Goal: Task Accomplishment & Management: Use online tool/utility

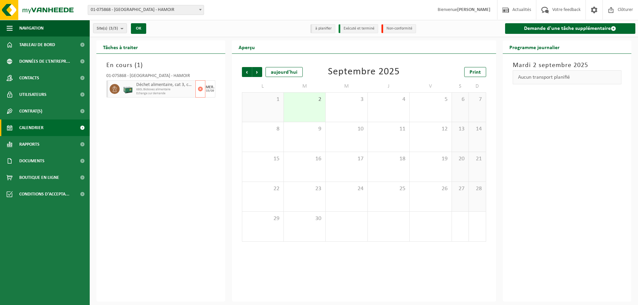
click at [173, 90] on span "680L Bioboxes alimentaire" at bounding box center [164, 90] width 57 height 4
click at [201, 88] on span "button" at bounding box center [200, 88] width 5 height 13
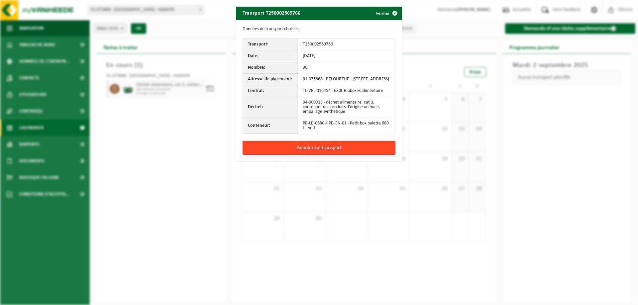
click at [325, 151] on button "Annuler un transport" at bounding box center [318, 148] width 153 height 14
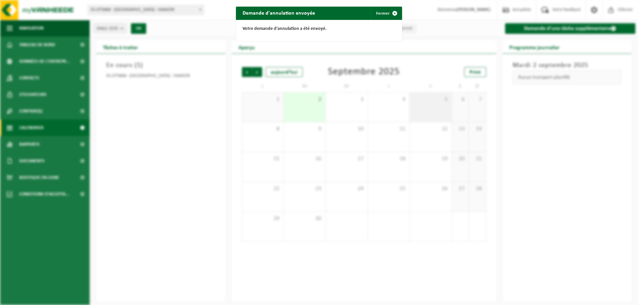
click at [423, 111] on div "Demande d'annulation envoyée Fermer Votre demande d'annulation a été envoyé." at bounding box center [319, 152] width 638 height 305
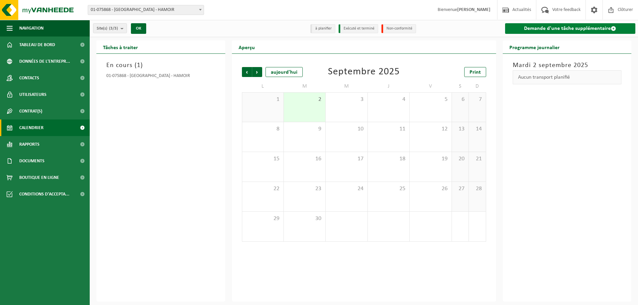
click at [535, 32] on link "Demande d'une tâche supplémentaire" at bounding box center [570, 28] width 131 height 11
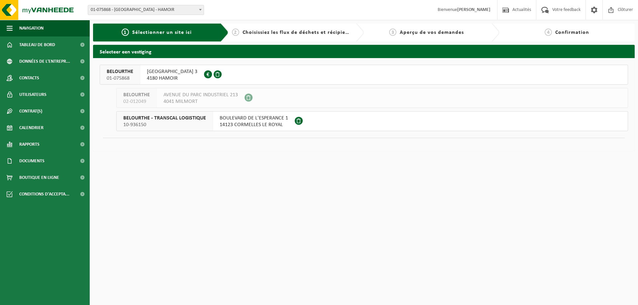
click at [177, 74] on span "AVENUE DES VILLAS 3" at bounding box center [172, 71] width 50 height 7
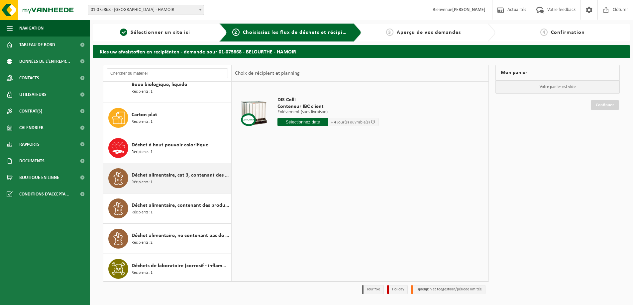
click at [187, 177] on span "Déchet alimentaire, cat 3, contenant des produits d'origine animale, emballage …" at bounding box center [181, 175] width 98 height 8
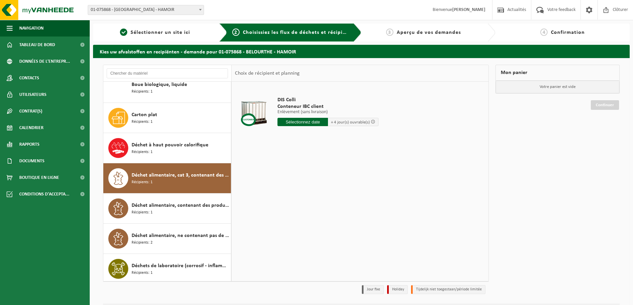
scroll to position [181, 0]
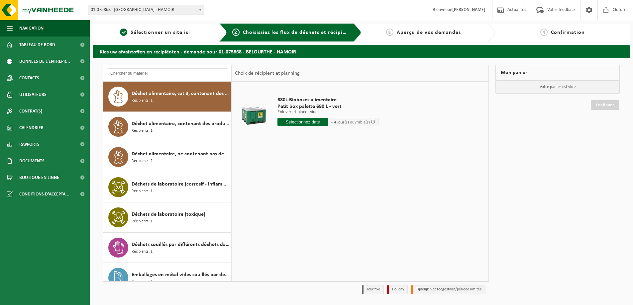
click at [315, 124] on input "text" at bounding box center [302, 122] width 50 height 8
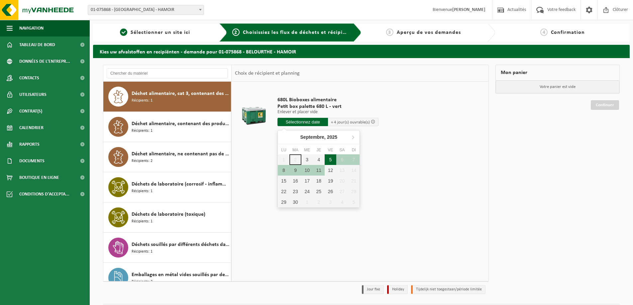
click at [332, 161] on div "5" at bounding box center [331, 159] width 12 height 11
type input "à partir de 2025-09-05"
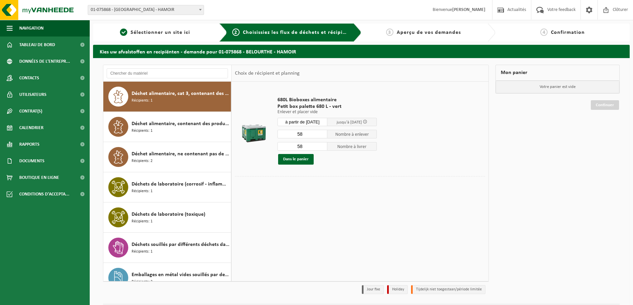
click at [300, 135] on input "58" at bounding box center [302, 134] width 50 height 9
type input "40"
click at [302, 147] on input "58" at bounding box center [302, 146] width 50 height 9
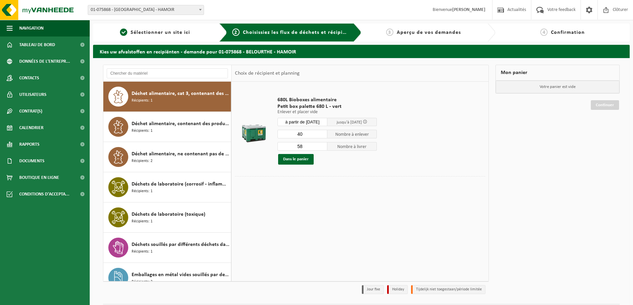
click at [299, 146] on input "58" at bounding box center [302, 146] width 50 height 9
type input "40"
click at [302, 160] on button "Dans le panier" at bounding box center [296, 159] width 36 height 11
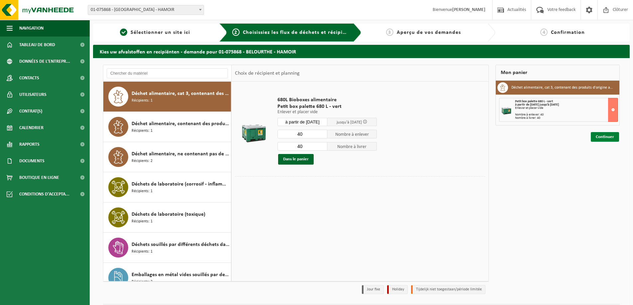
click at [605, 137] on link "Continuer" at bounding box center [605, 137] width 28 height 10
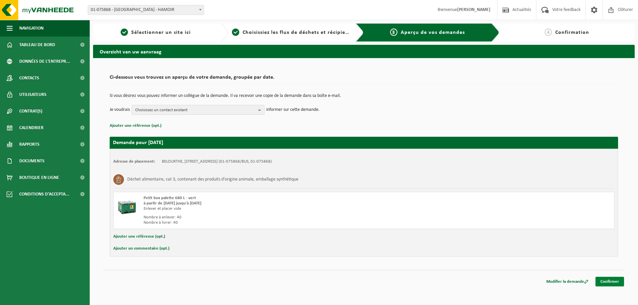
click at [608, 281] on link "Confirmer" at bounding box center [609, 282] width 29 height 10
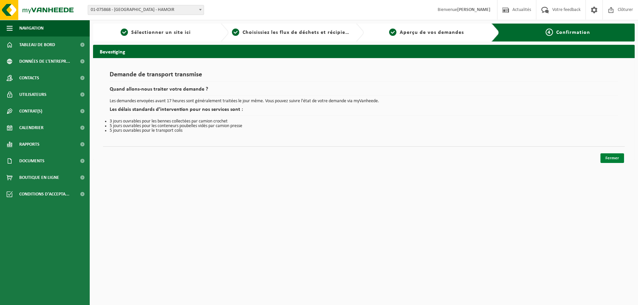
click at [611, 158] on link "Fermer" at bounding box center [612, 158] width 24 height 10
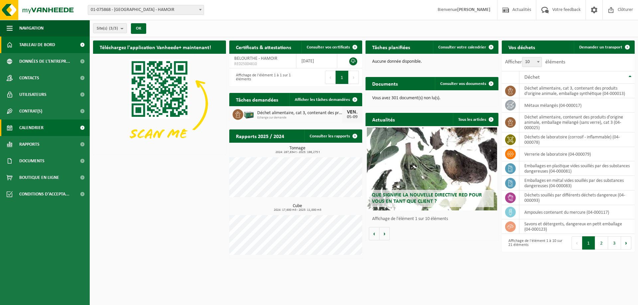
click at [36, 128] on span "Calendrier" at bounding box center [31, 128] width 24 height 17
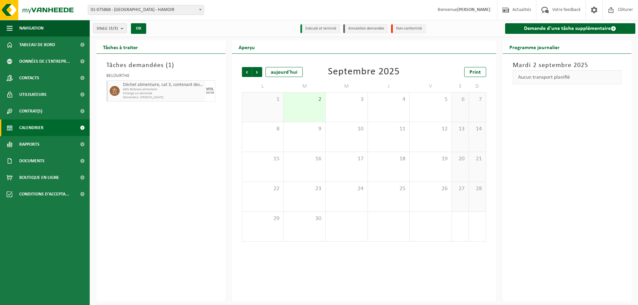
click at [174, 93] on span "Echange sur demande" at bounding box center [163, 94] width 81 height 4
click at [184, 88] on span "680L Bioboxes alimentaire" at bounding box center [163, 90] width 81 height 4
click at [206, 89] on div "VEN." at bounding box center [210, 89] width 8 height 4
click at [209, 96] on div "VEN. 05/09" at bounding box center [210, 90] width 10 height 21
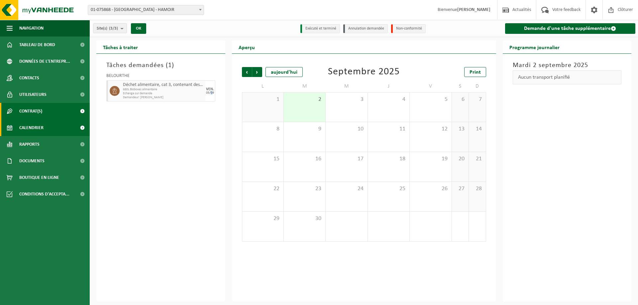
click at [39, 110] on span "Contrat(s)" at bounding box center [30, 111] width 23 height 17
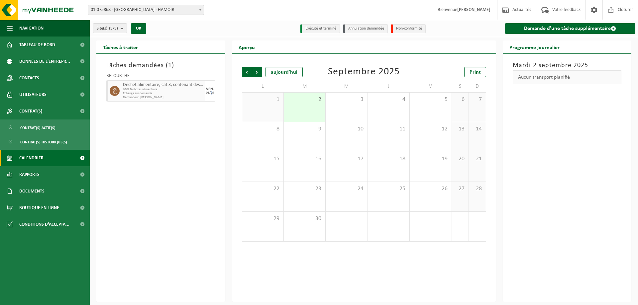
click at [39, 155] on span "Calendrier" at bounding box center [31, 158] width 24 height 17
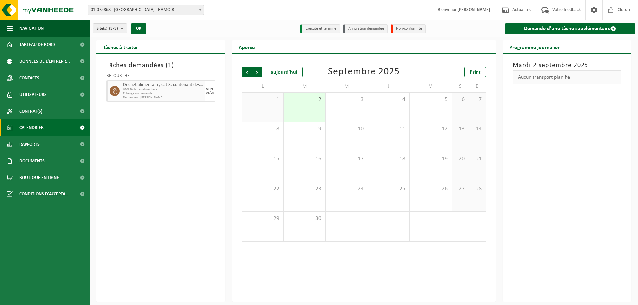
click at [127, 89] on span "680L Bioboxes alimentaire" at bounding box center [163, 90] width 81 height 4
drag, startPoint x: 118, startPoint y: 89, endPoint x: 105, endPoint y: 137, distance: 48.8
click at [104, 139] on div "Tâches demandées ( 1 ) BELOURTHE Déchet alimentaire, cat 3, contenant des produ…" at bounding box center [160, 178] width 129 height 248
click at [205, 92] on div "VEN. 05/09" at bounding box center [210, 90] width 10 height 21
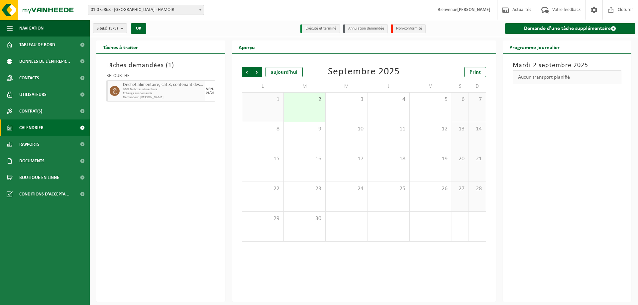
click at [194, 94] on span "Echange sur demande" at bounding box center [163, 94] width 81 height 4
click at [564, 31] on link "Demande d'une tâche supplémentaire" at bounding box center [570, 28] width 131 height 11
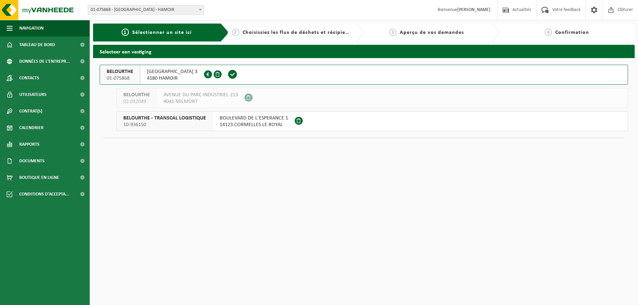
click at [171, 72] on span "[GEOGRAPHIC_DATA] 3" at bounding box center [172, 71] width 50 height 7
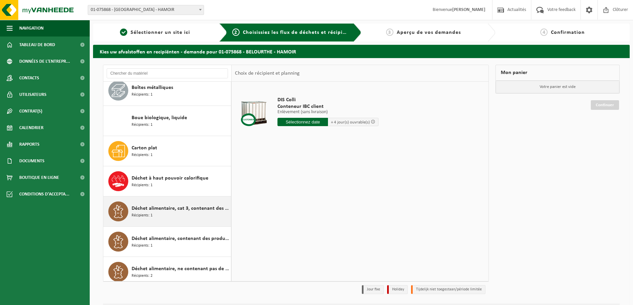
click at [178, 206] on span "Déchet alimentaire, cat 3, contenant des produits d'origine animale, emballage …" at bounding box center [181, 209] width 98 height 8
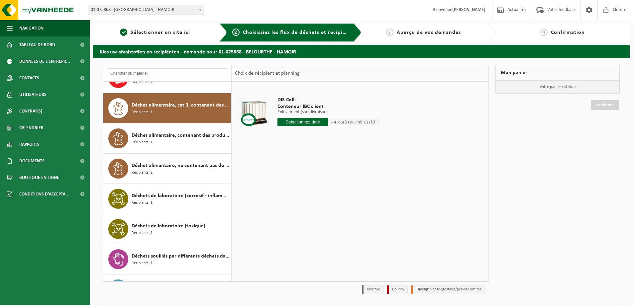
scroll to position [181, 0]
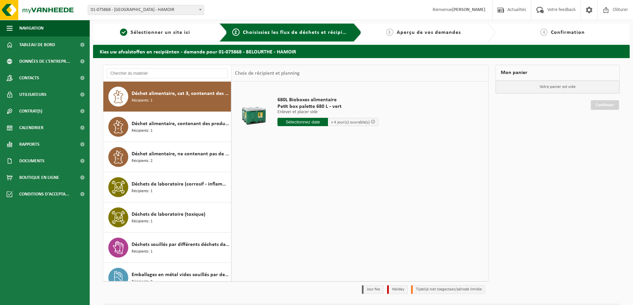
click at [312, 123] on input "text" at bounding box center [302, 122] width 50 height 8
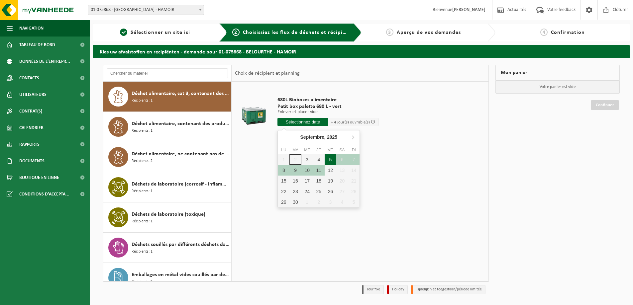
click at [330, 161] on div "5" at bounding box center [331, 159] width 12 height 11
type input "à partir de 2025-09-05"
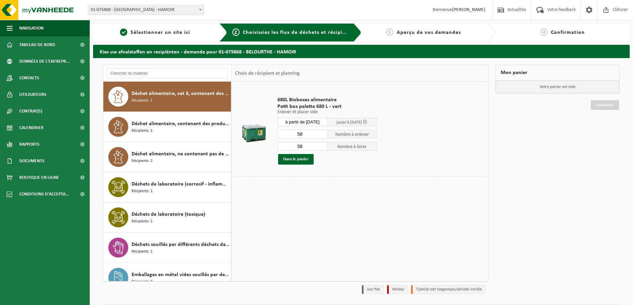
click at [300, 134] on input "58" at bounding box center [302, 134] width 50 height 9
type input "40"
click at [297, 144] on input "58" at bounding box center [302, 146] width 50 height 9
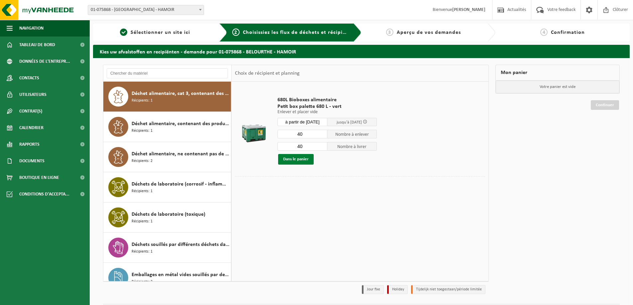
type input "40"
click at [284, 160] on button "Dans le panier" at bounding box center [296, 159] width 36 height 11
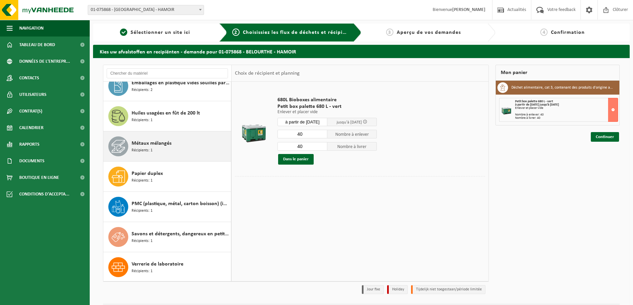
scroll to position [405, 0]
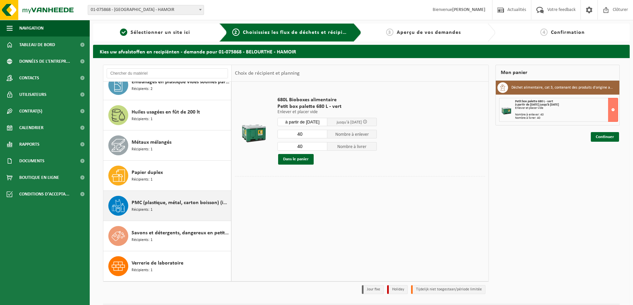
click at [175, 202] on span "PMC (plastique, métal, carton boisson) (industriel)" at bounding box center [181, 203] width 98 height 8
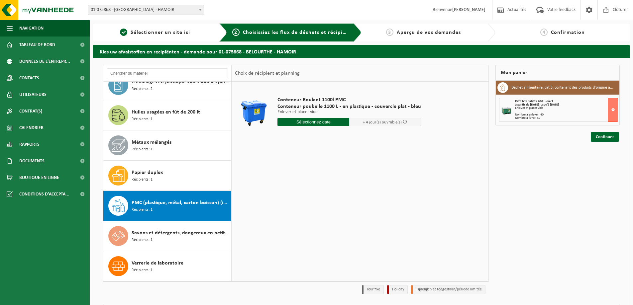
click at [323, 122] on input "text" at bounding box center [313, 122] width 72 height 8
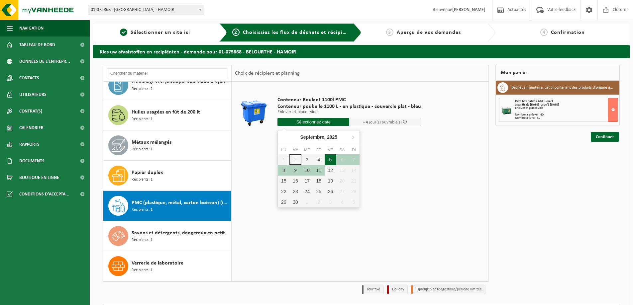
click at [330, 159] on div "5" at bounding box center [331, 159] width 12 height 11
type input "à partir de 2025-09-05"
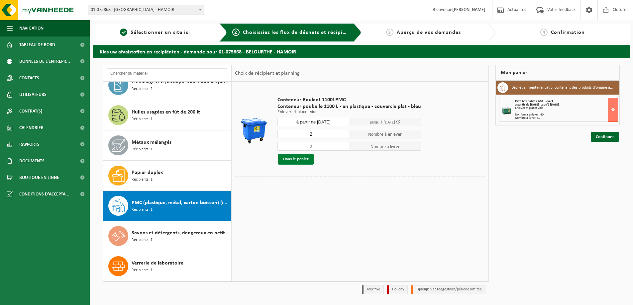
click at [302, 160] on button "Dans le panier" at bounding box center [296, 159] width 36 height 11
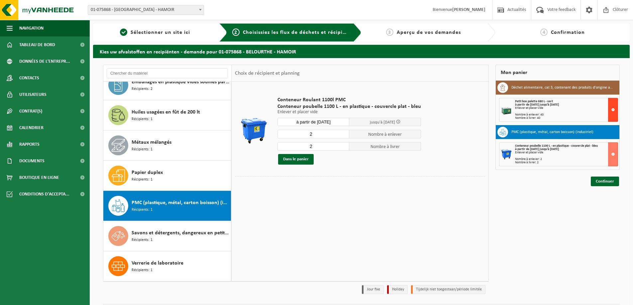
click at [614, 113] on button at bounding box center [613, 110] width 10 height 24
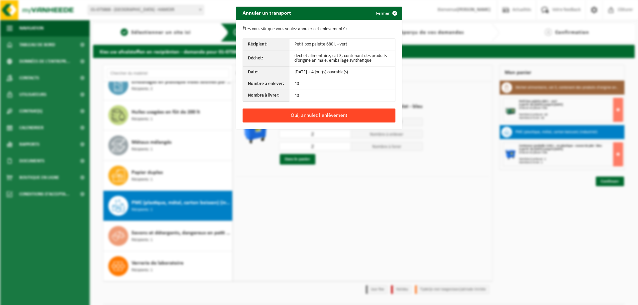
click at [308, 119] on button "Oui, annulez l'enlèvement" at bounding box center [318, 116] width 153 height 14
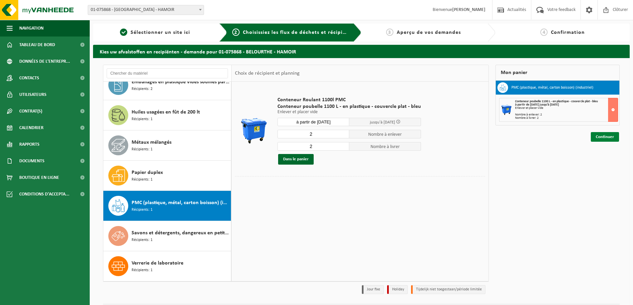
click at [604, 137] on link "Continuer" at bounding box center [605, 137] width 28 height 10
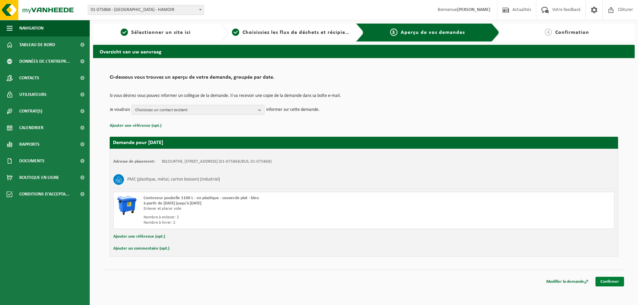
click at [604, 280] on link "Confirmer" at bounding box center [609, 282] width 29 height 10
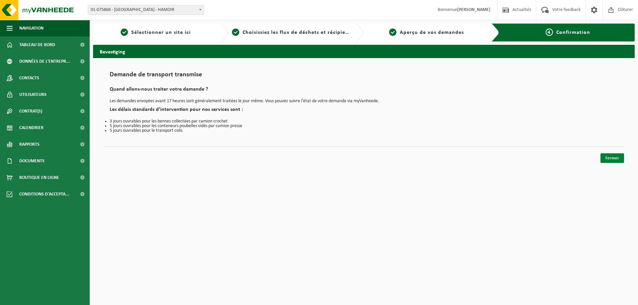
click at [605, 157] on link "Fermer" at bounding box center [612, 158] width 24 height 10
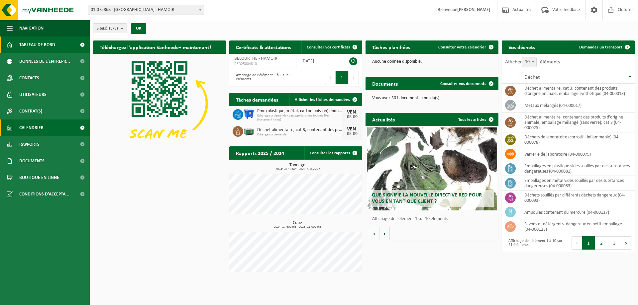
click at [44, 125] on link "Calendrier" at bounding box center [45, 128] width 90 height 17
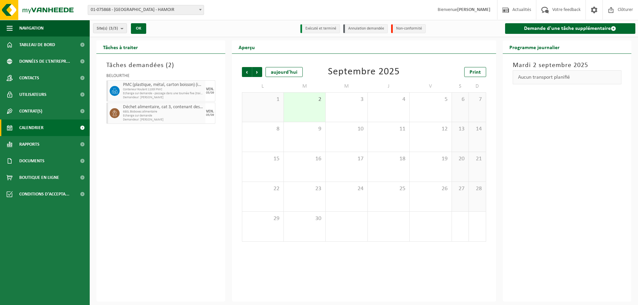
click at [183, 99] on div "PMC (plastique, métal, carton boisson) (industriel) Conteneur Roulant 1100l PMC…" at bounding box center [163, 90] width 84 height 21
click at [178, 116] on span "Echange sur demande" at bounding box center [163, 116] width 81 height 4
click at [208, 117] on div "VEN. 05/09" at bounding box center [210, 113] width 10 height 21
click at [214, 96] on div "VEN. 05/09" at bounding box center [210, 90] width 10 height 21
